Goal: Task Accomplishment & Management: Manage account settings

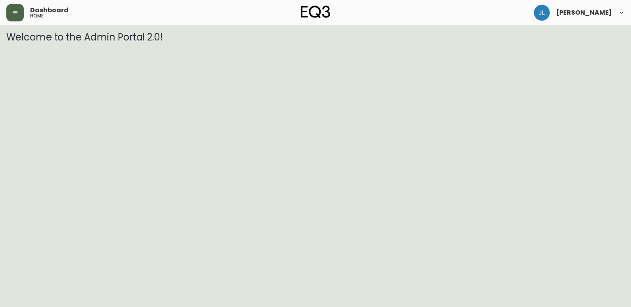
click at [16, 19] on button "button" at bounding box center [14, 12] width 17 height 17
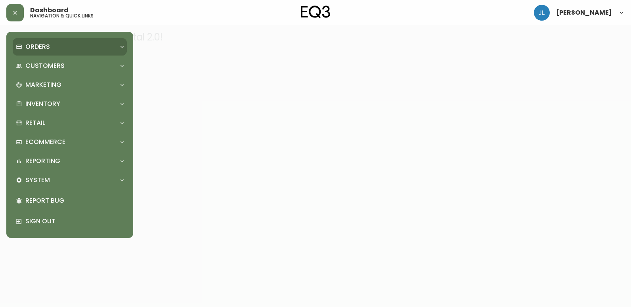
click at [48, 53] on div "Orders" at bounding box center [70, 46] width 114 height 17
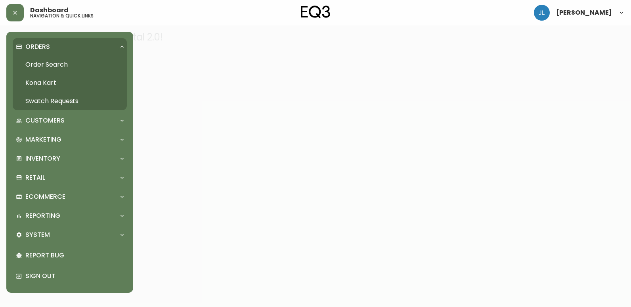
click at [57, 70] on link "Order Search" at bounding box center [70, 65] width 114 height 18
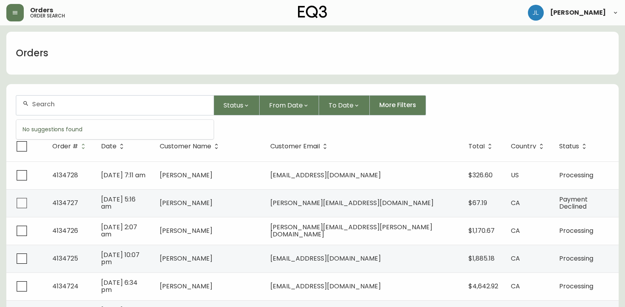
click at [102, 103] on input "text" at bounding box center [119, 104] width 175 height 8
paste input "4134297"
type input "4134297"
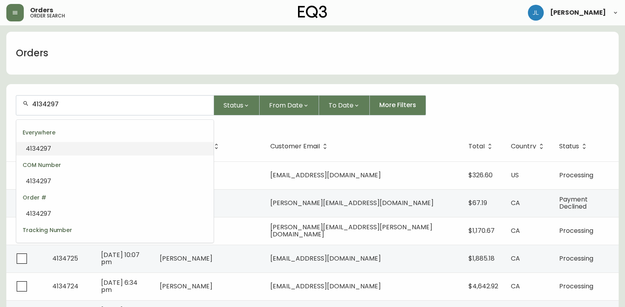
click at [107, 105] on input "4134297" at bounding box center [119, 104] width 175 height 8
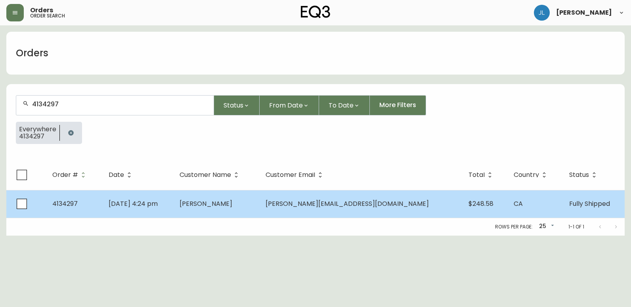
click at [174, 203] on td "[DATE] 4:24 pm" at bounding box center [137, 204] width 71 height 28
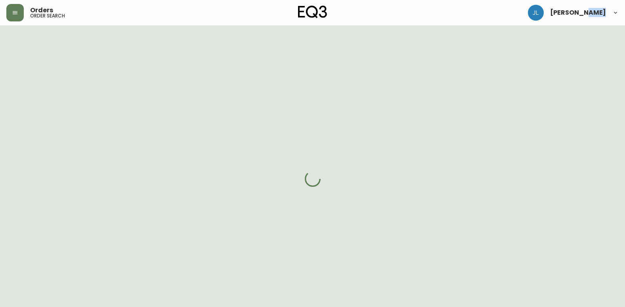
click at [193, 203] on div at bounding box center [312, 178] width 625 height 307
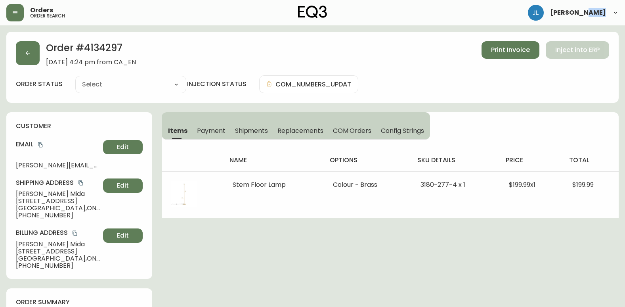
type input "Fully Shipped"
select select "FULLY_SHIPPED"
drag, startPoint x: 193, startPoint y: 203, endPoint x: 198, endPoint y: 268, distance: 64.9
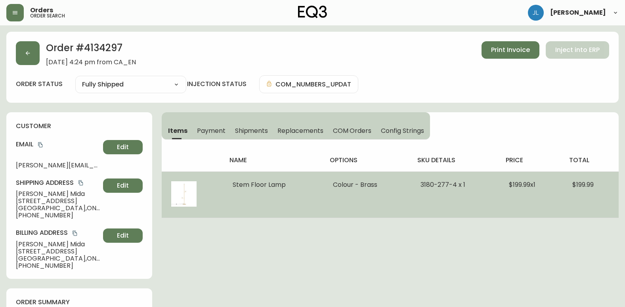
drag, startPoint x: 286, startPoint y: 186, endPoint x: 232, endPoint y: 189, distance: 54.0
click at [232, 189] on td "Stem Floor Lamp" at bounding box center [273, 194] width 100 height 46
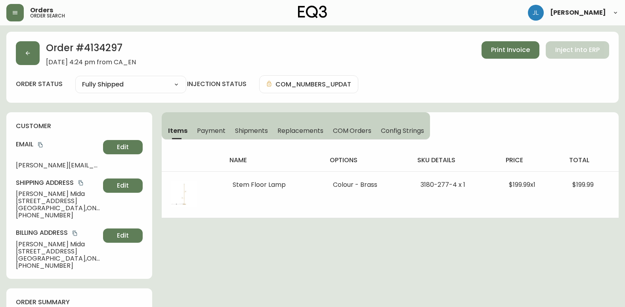
copy span "Stem Floor Lamp"
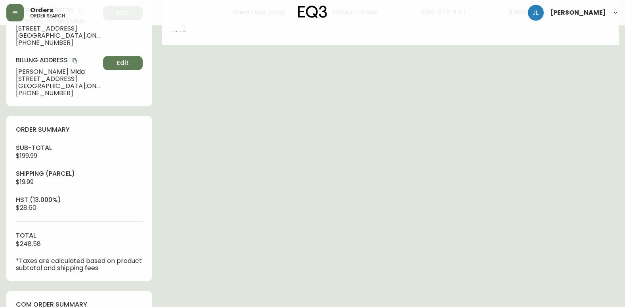
scroll to position [159, 0]
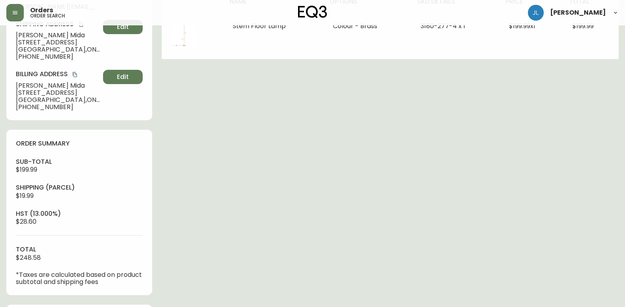
drag, startPoint x: 504, startPoint y: 83, endPoint x: 503, endPoint y: 90, distance: 6.8
click at [504, 83] on div "Order # 4134297 [DATE] 4:24 pm from CA_EN Print Invoice Inject into ERP order s…" at bounding box center [312, 310] width 613 height 875
drag, startPoint x: 489, startPoint y: 170, endPoint x: 491, endPoint y: 179, distance: 9.3
click at [489, 170] on div "Order # 4134297 [DATE] 4:24 pm from CA_EN Print Invoice Inject into ERP order s…" at bounding box center [312, 310] width 613 height 875
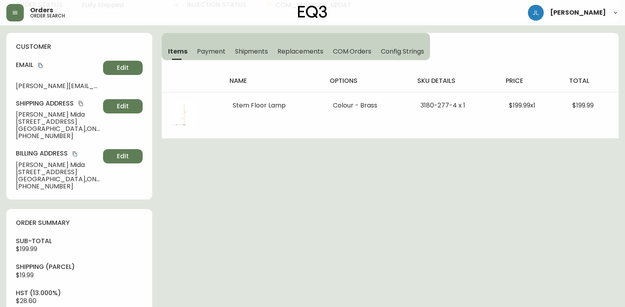
drag, startPoint x: 77, startPoint y: 49, endPoint x: 75, endPoint y: 43, distance: 6.2
click at [76, 45] on h4 "customer" at bounding box center [79, 46] width 127 height 9
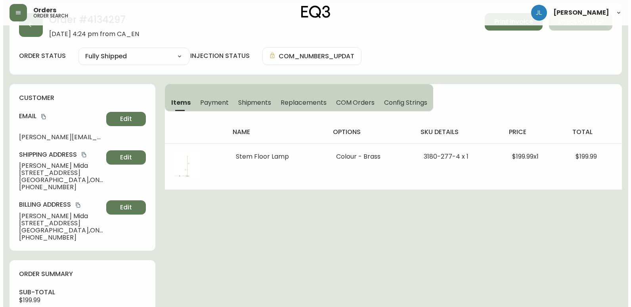
scroll to position [0, 0]
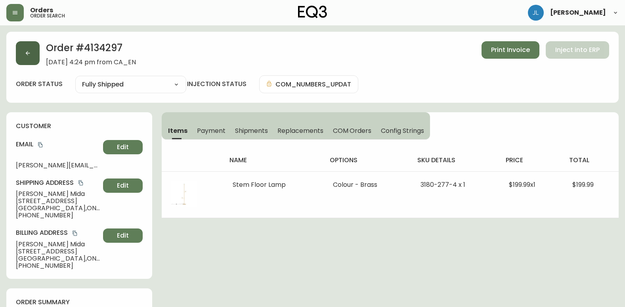
click at [22, 51] on button "button" at bounding box center [28, 53] width 24 height 24
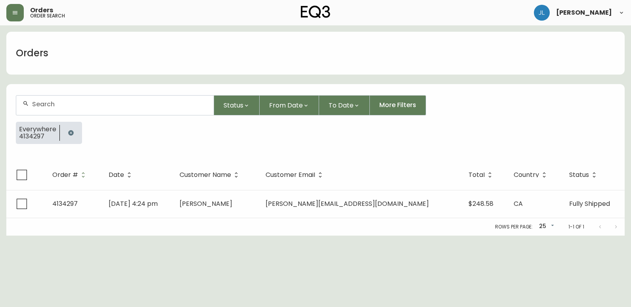
click at [66, 132] on button "button" at bounding box center [71, 133] width 16 height 16
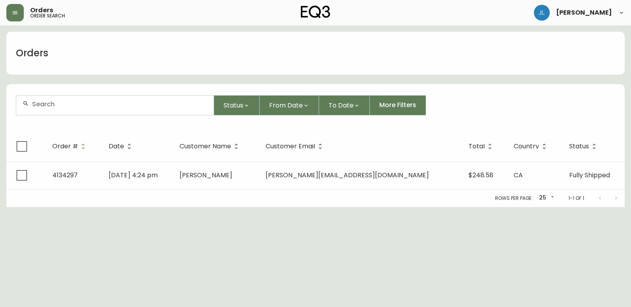
click at [70, 109] on div at bounding box center [114, 105] width 197 height 19
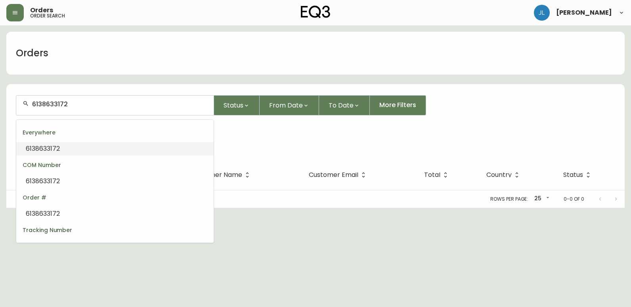
drag, startPoint x: 84, startPoint y: 102, endPoint x: -2, endPoint y: 105, distance: 85.3
click at [0, 105] on html "Orders order search [PERSON_NAME] Orders 6138633172 Status From Date To Date Mo…" at bounding box center [315, 104] width 631 height 208
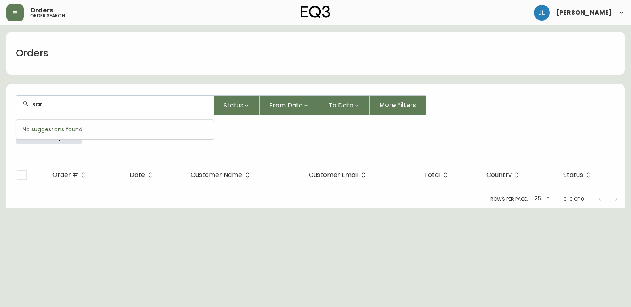
type input "[PERSON_NAME]"
drag, startPoint x: 107, startPoint y: 109, endPoint x: -2, endPoint y: 95, distance: 109.2
click at [0, 95] on html "Orders order search [PERSON_NAME] Orders h packets Status From Date To Date Mor…" at bounding box center [315, 104] width 631 height 208
type input "h"
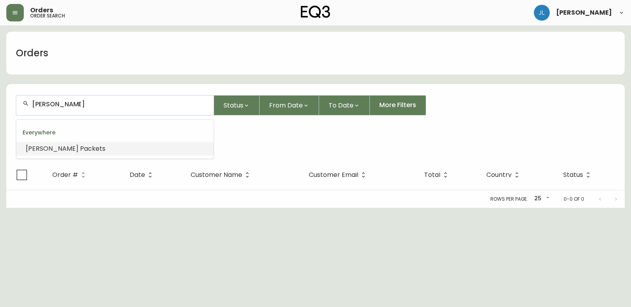
drag, startPoint x: 97, startPoint y: 105, endPoint x: 61, endPoint y: 105, distance: 35.7
click at [61, 105] on input "[PERSON_NAME]" at bounding box center [119, 104] width 175 height 8
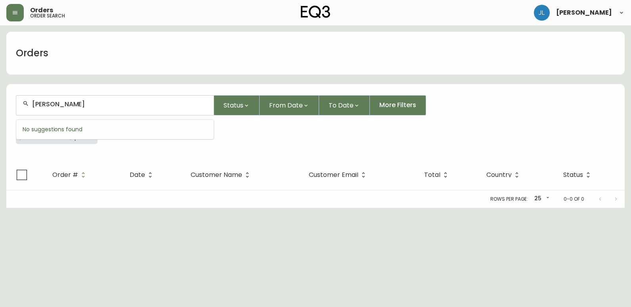
type input "[PERSON_NAME]"
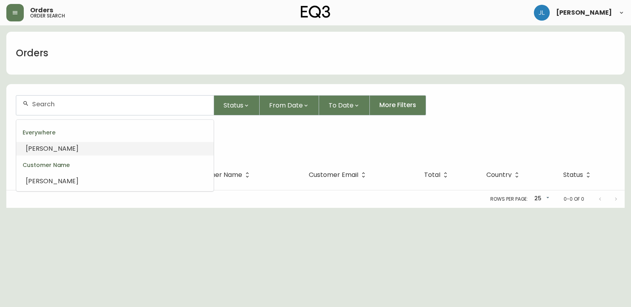
type input "[PERSON_NAME]"
